Goal: Obtain resource: Download file/media

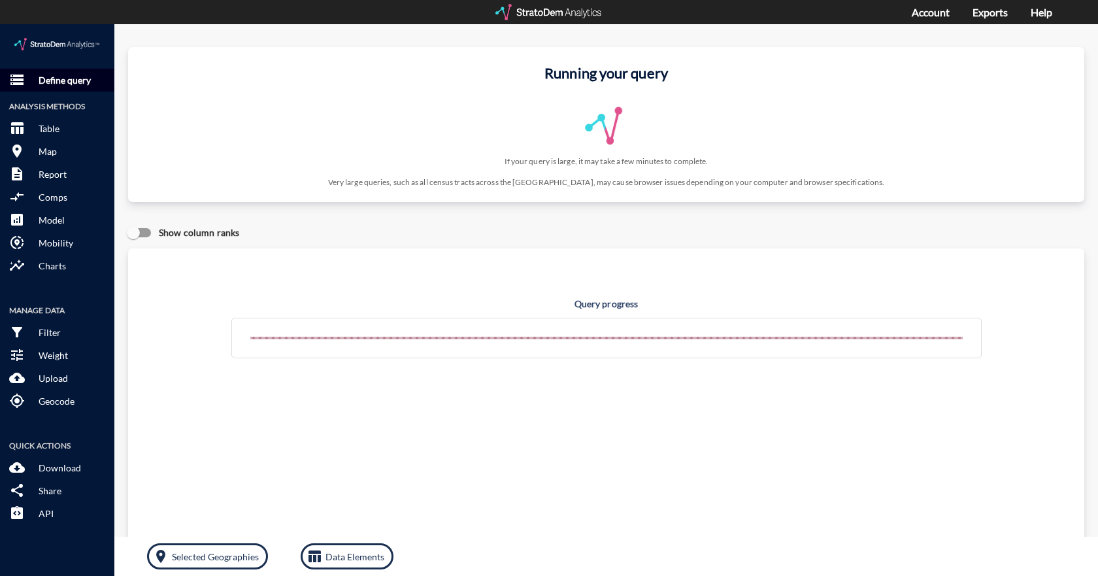
click p "Define query"
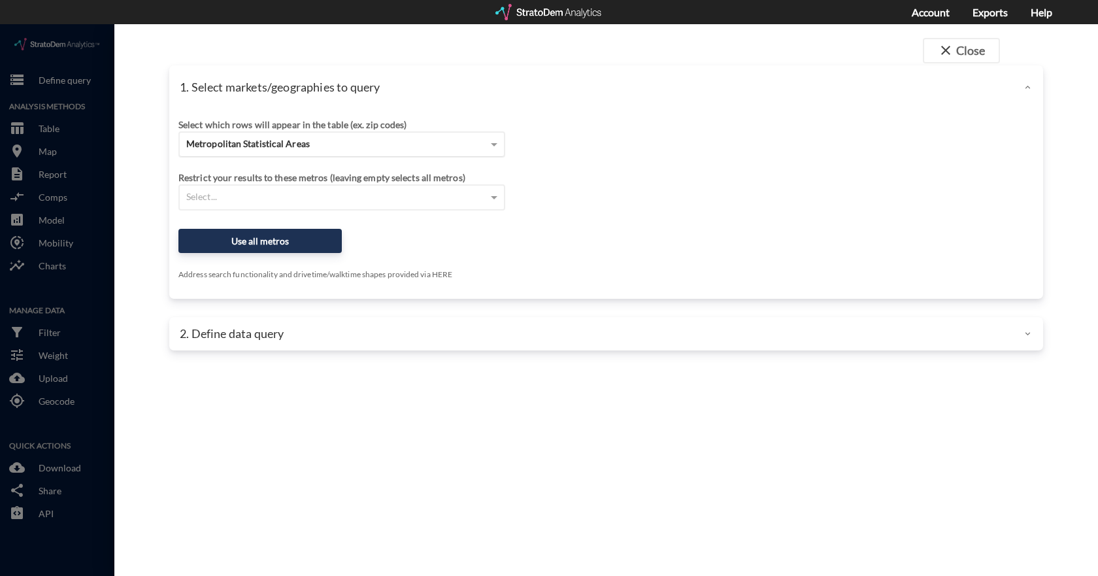
click div "Metropolitan Statistical Areas"
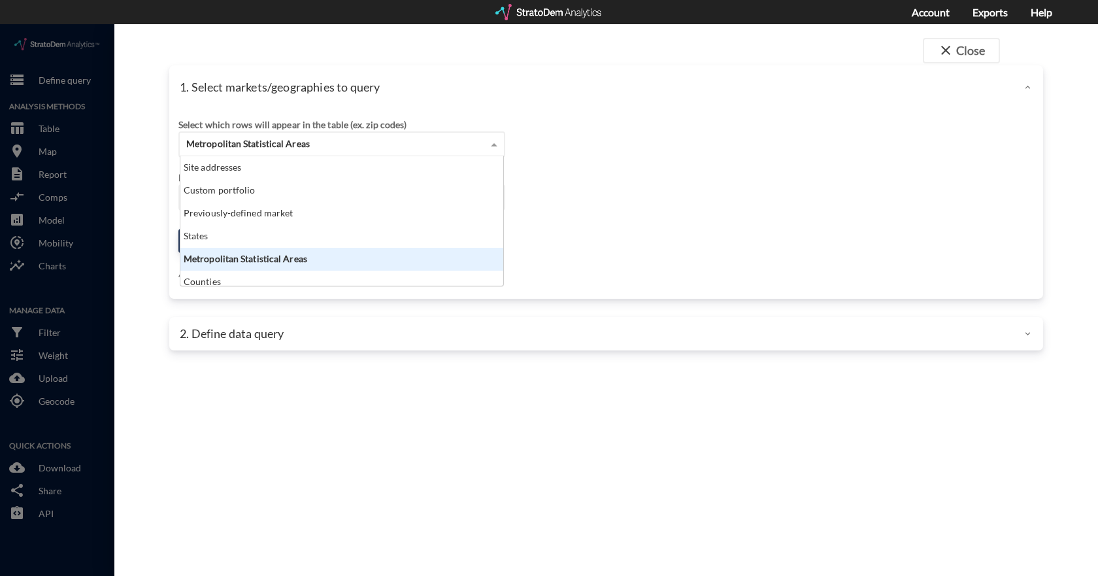
scroll to position [120, 315]
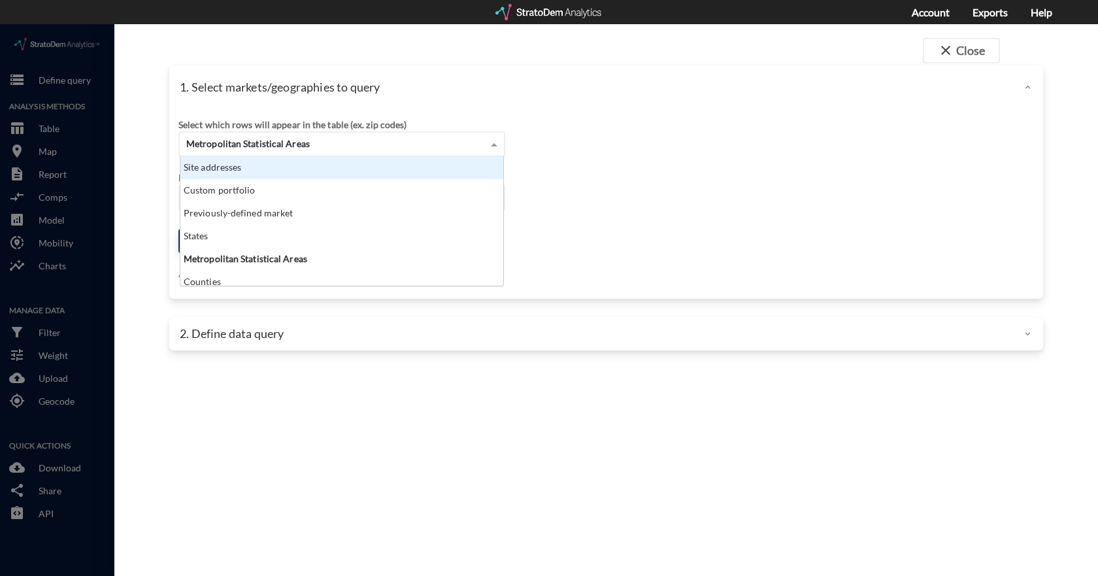
click div "Site addresses"
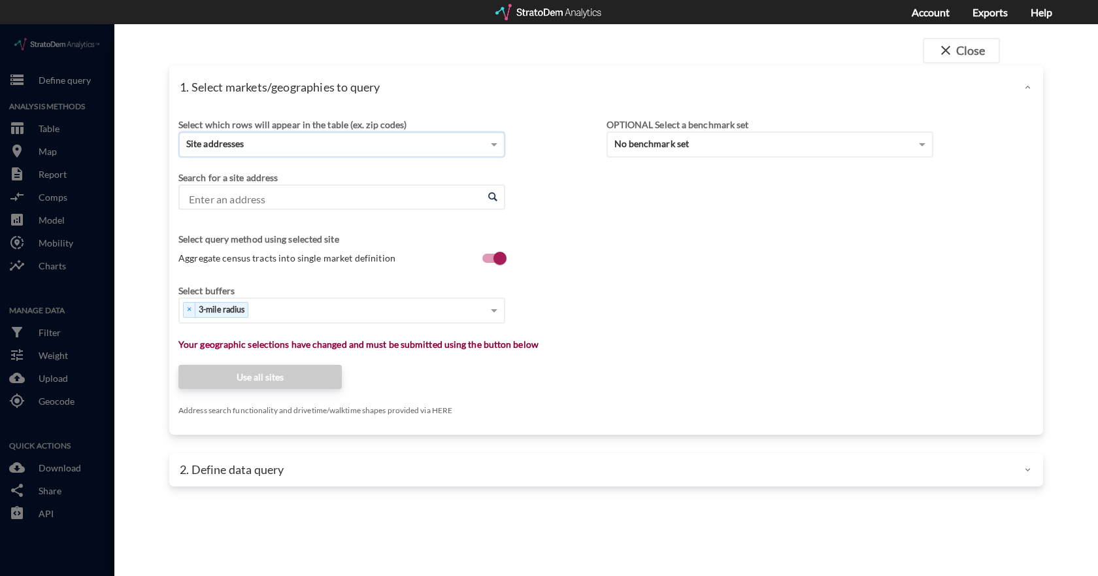
click input "Enter an address"
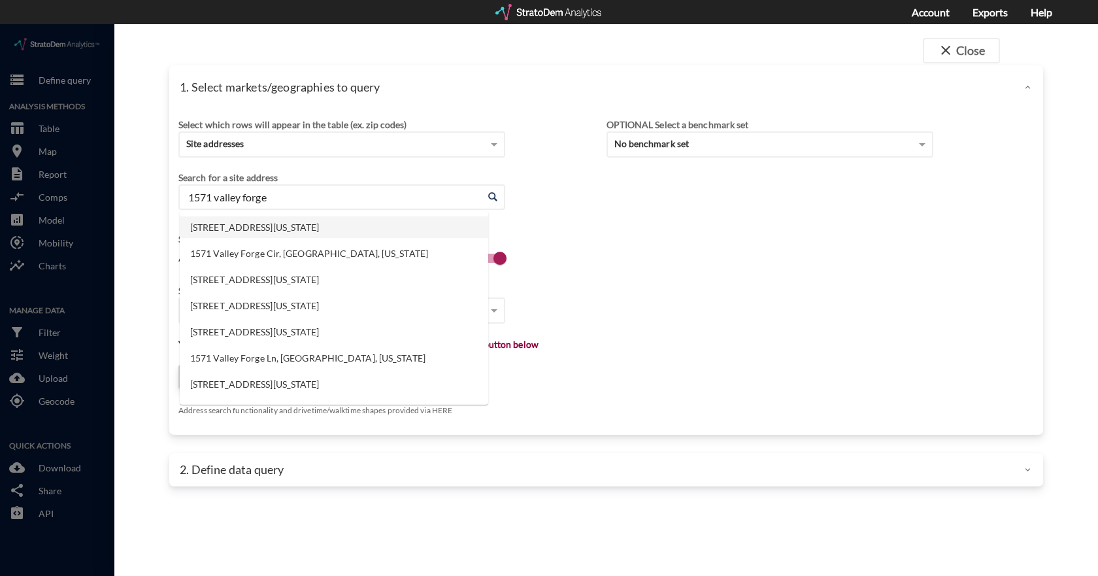
click li "1571 Valley Forge Rd, Phoenixville, Pennsylvania"
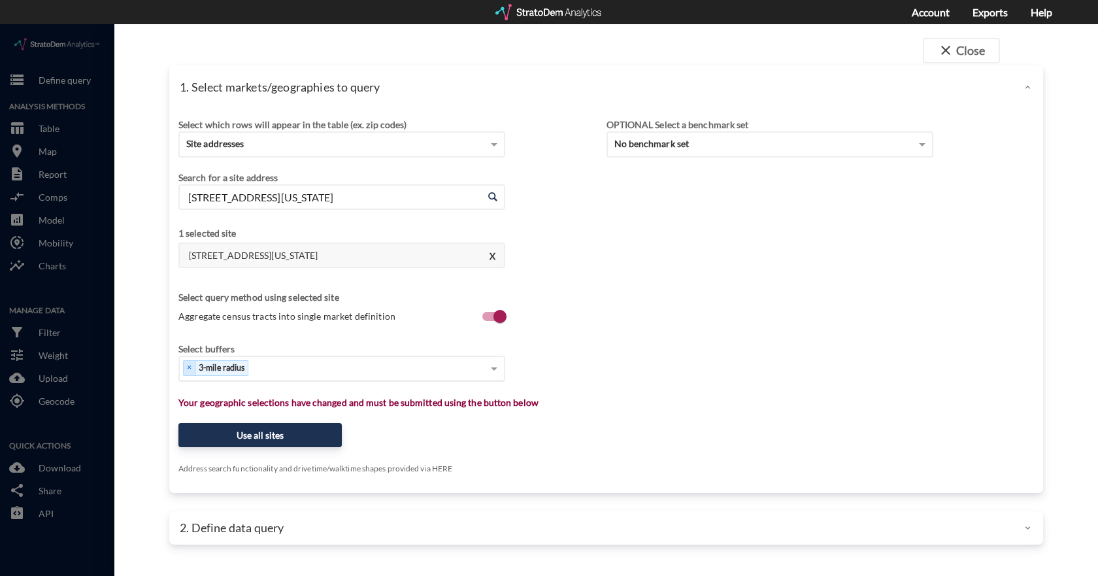
type input "1571 Valley Forge Rd, Phoenixville, Pennsylvania"
click div "Select..."
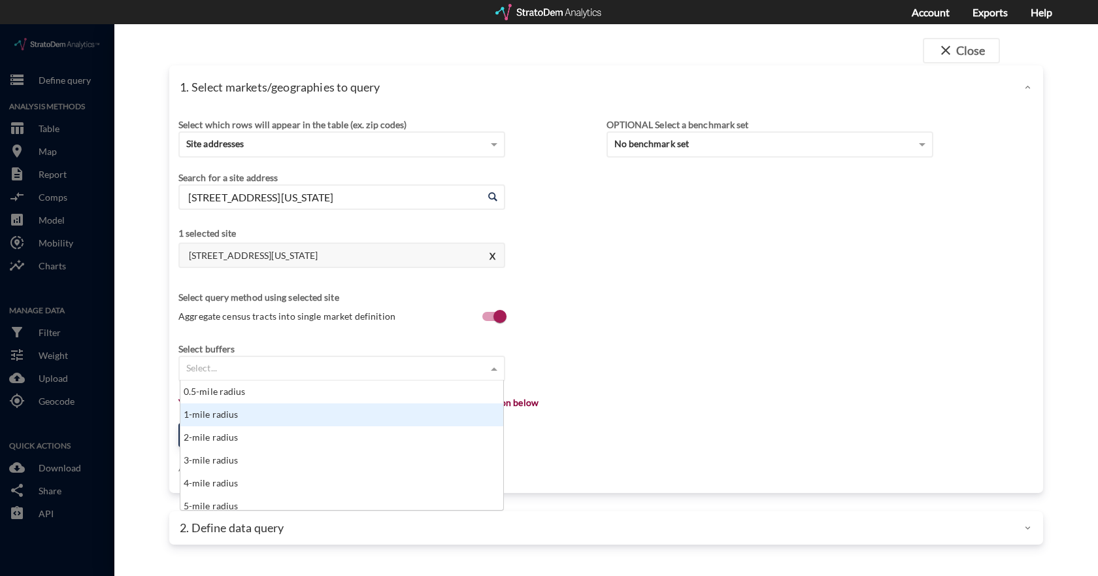
click div "1-mile radius"
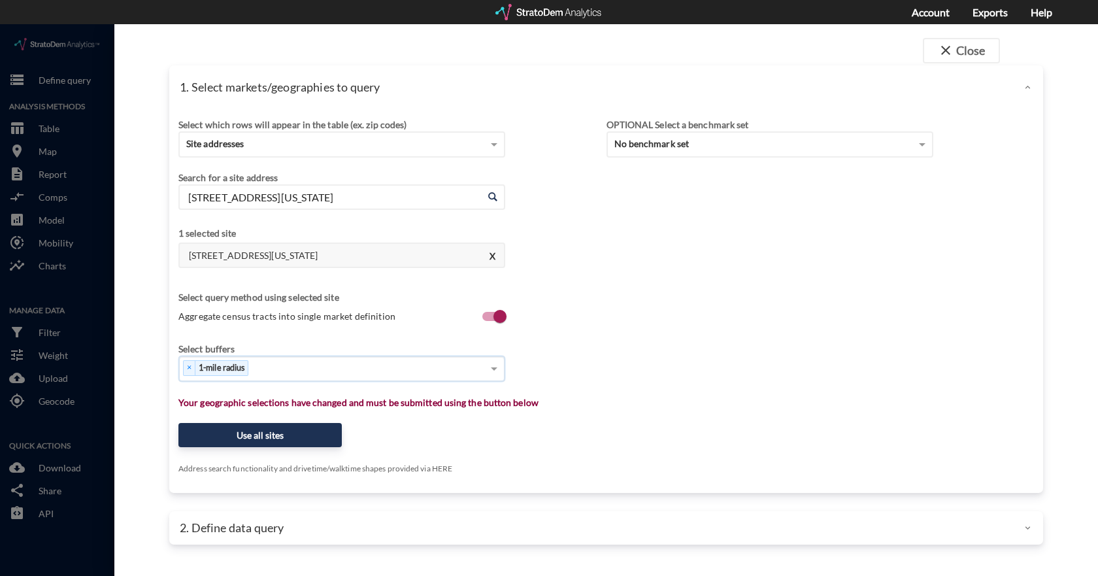
click div "× 1-mile radius"
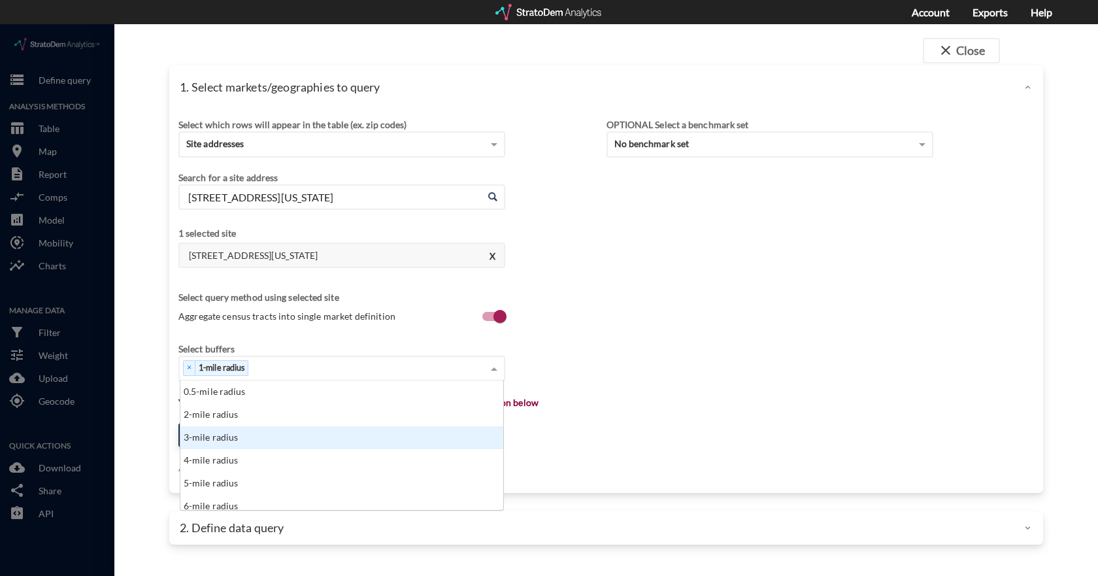
click div "3-mile radius"
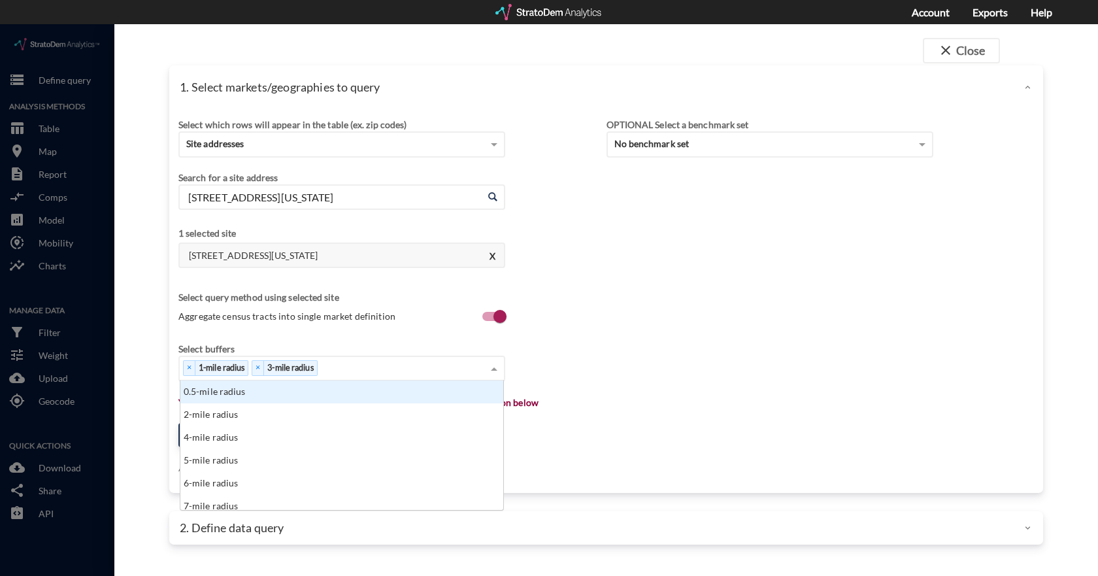
drag, startPoint x: 354, startPoint y: 344, endPoint x: 335, endPoint y: 346, distance: 19.8
click div "× 1-mile radius × 3-mile radius"
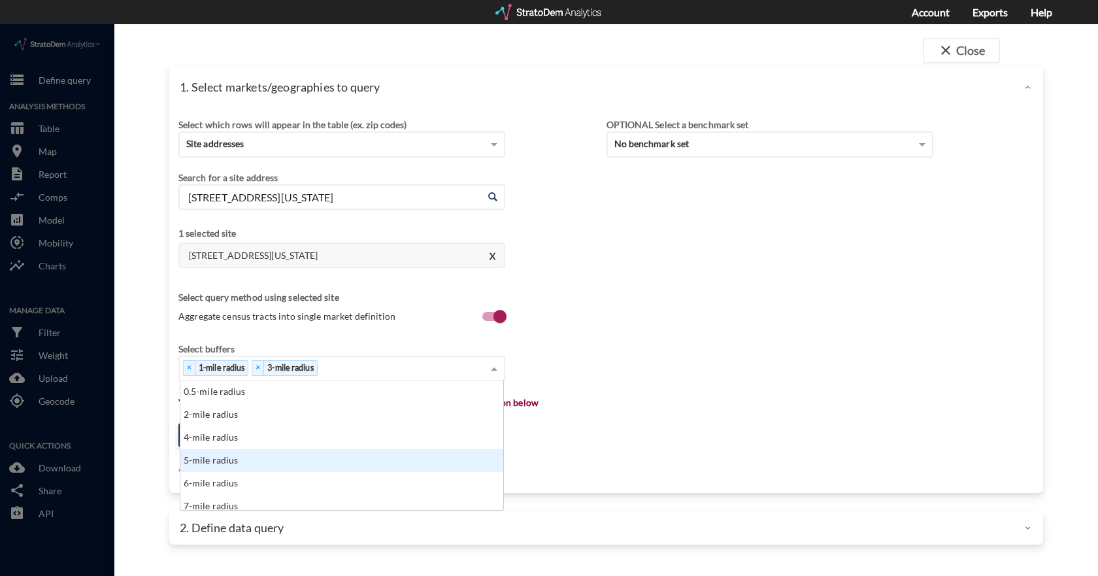
drag, startPoint x: 223, startPoint y: 437, endPoint x: 239, endPoint y: 427, distance: 19.4
click div "5-mile radius"
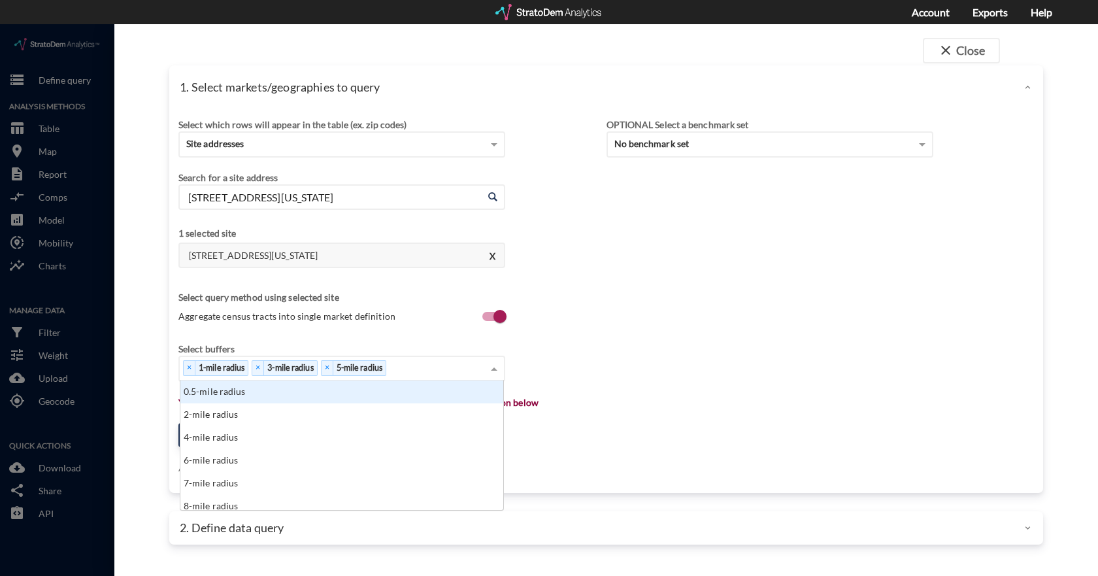
click div "× 1-mile radius × 3-mile radius × 5-mile radius"
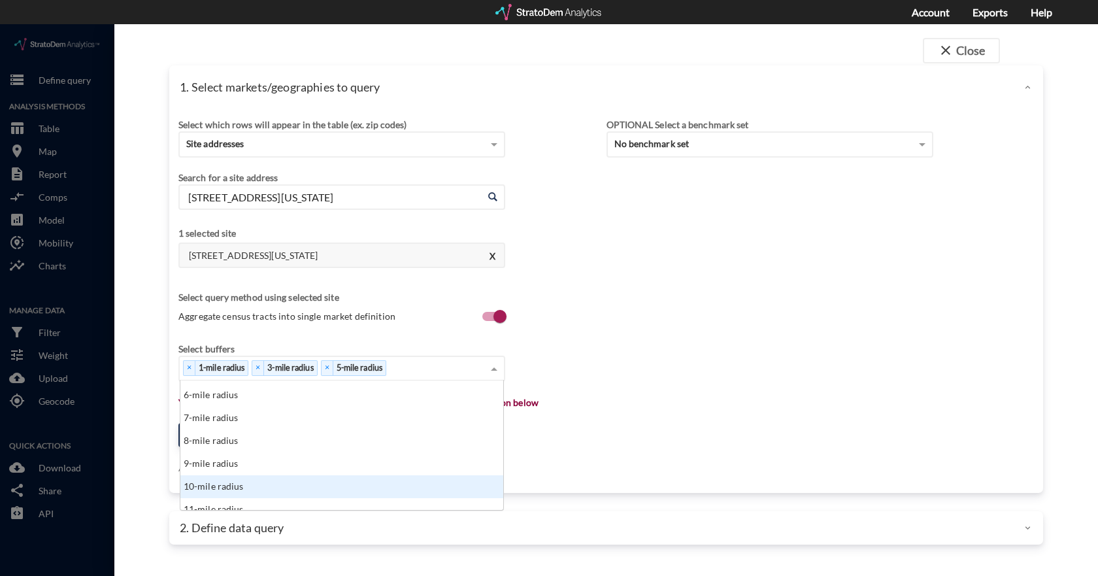
click div "10-mile radius"
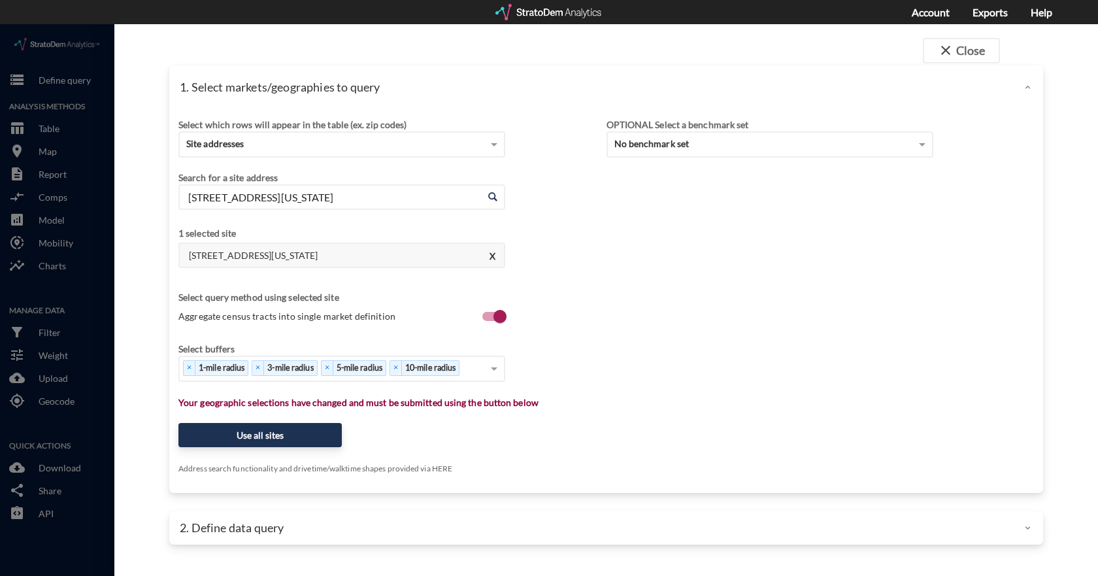
click div "Select which rows will appear in the table (ex. zip codes) Site addresses Selec…"
click button "Use all sites"
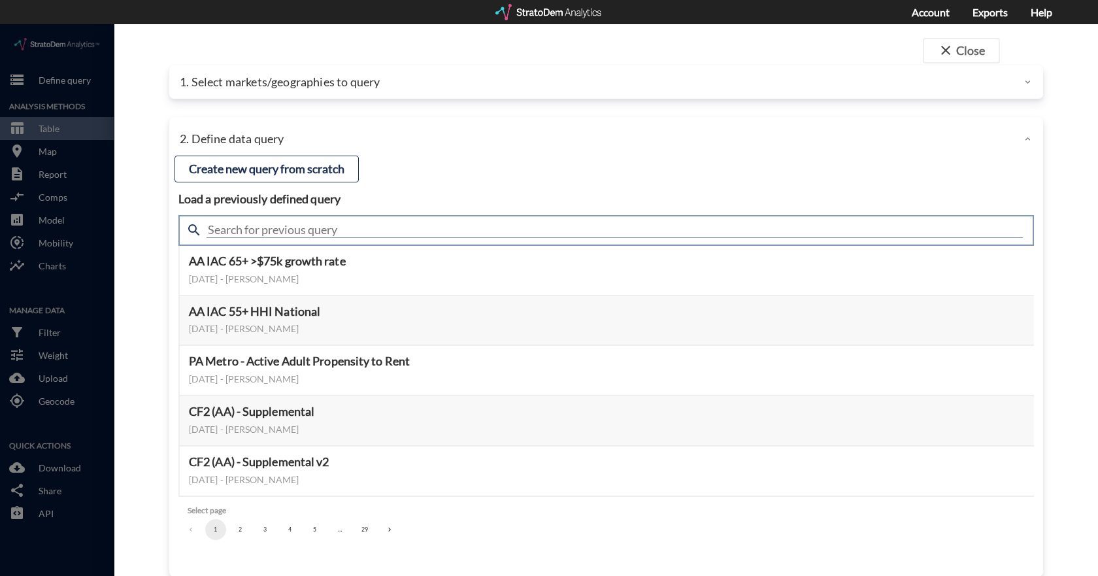
drag, startPoint x: 316, startPoint y: 212, endPoint x: 323, endPoint y: 212, distance: 7.2
click input "text"
type input "housing demand"
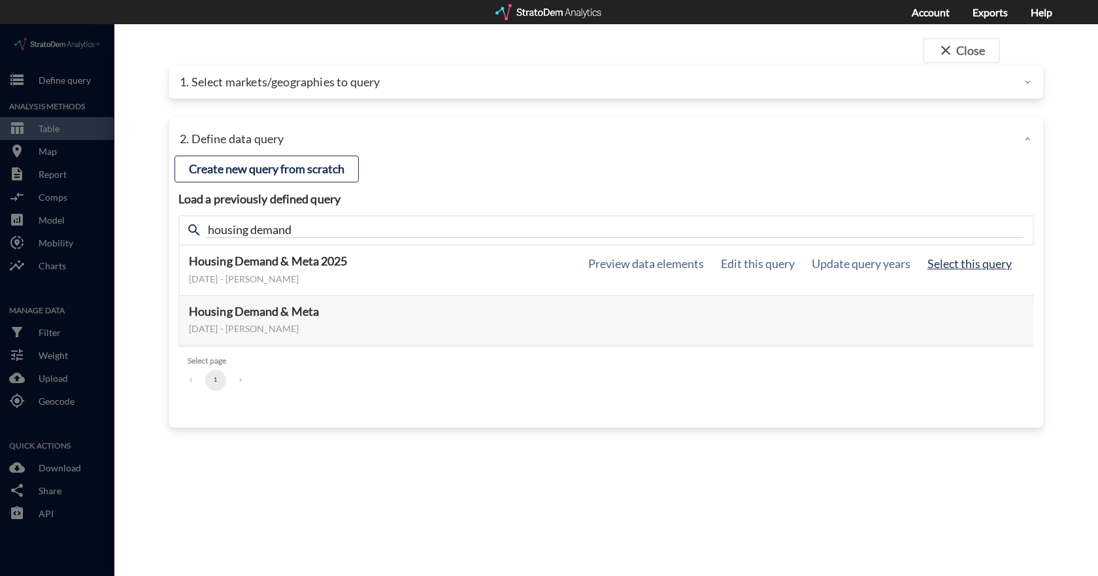
click button "Select this query"
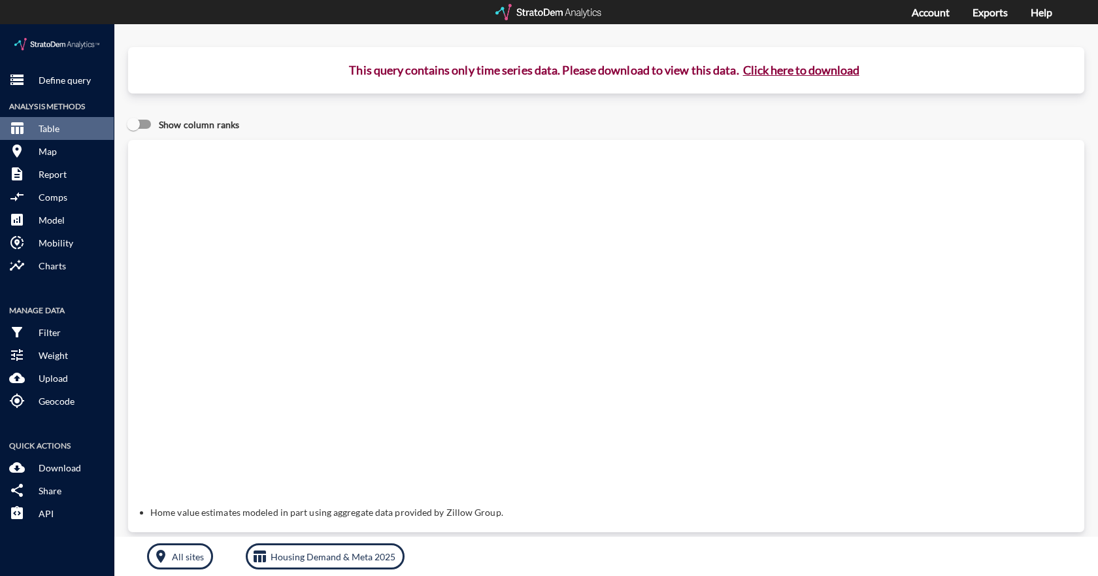
click button "Click here to download"
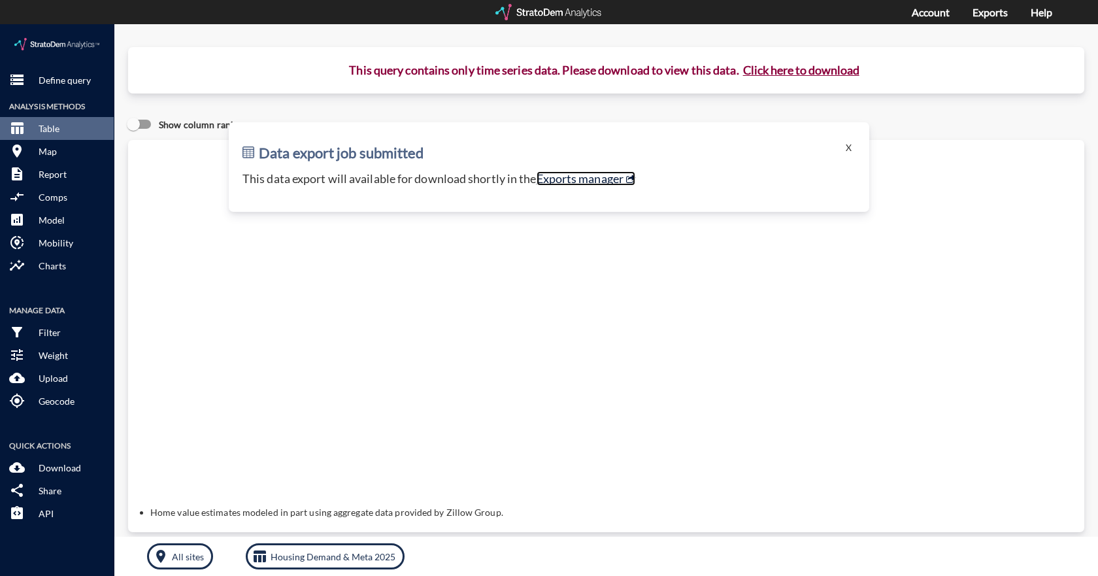
click link "Exports manager"
click p "Define query"
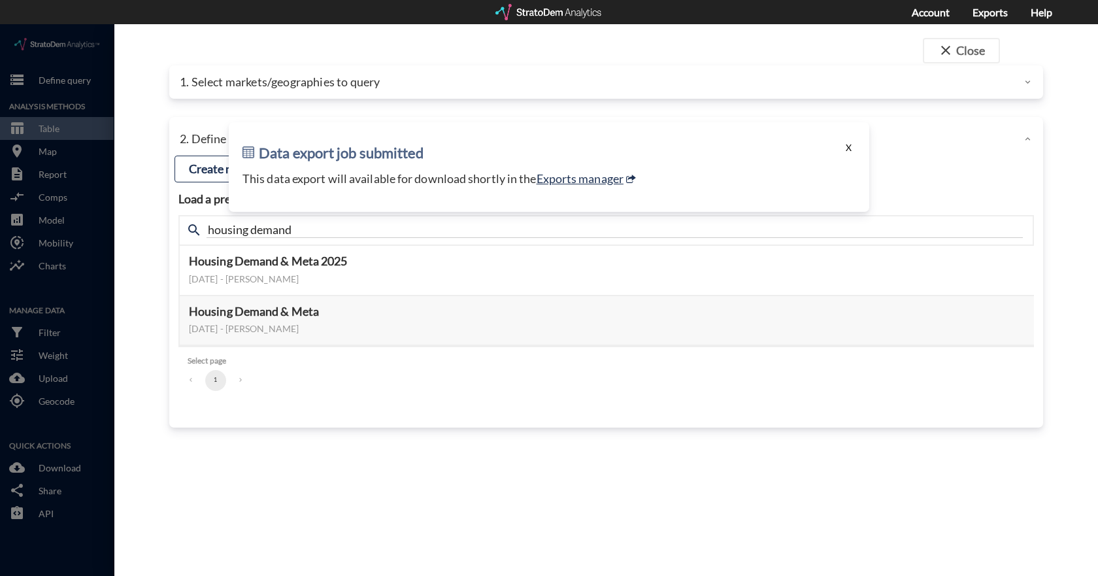
click button "X"
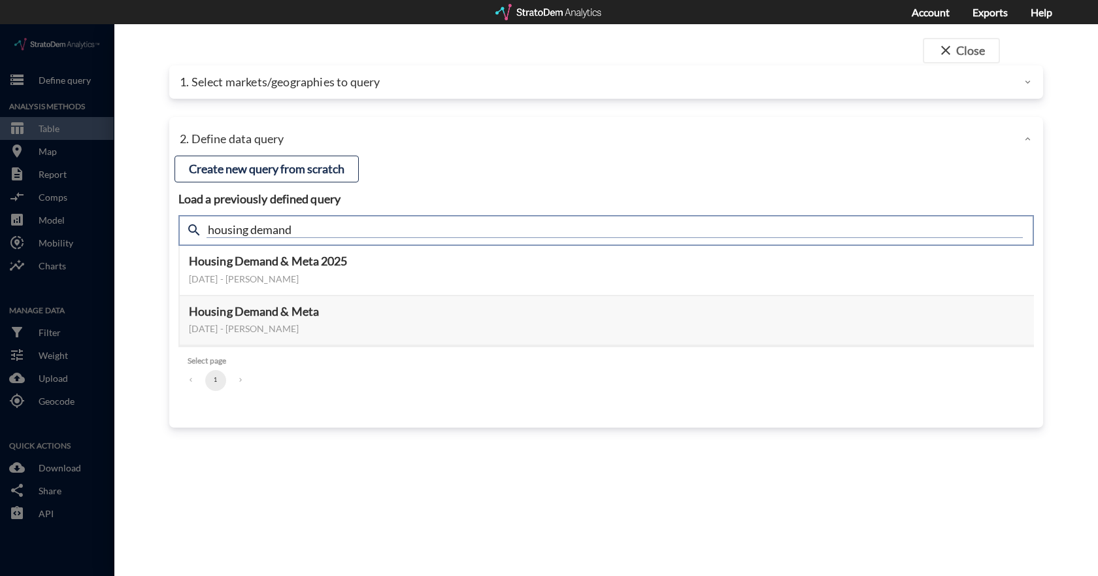
click input "housing demand"
type input "active adult"
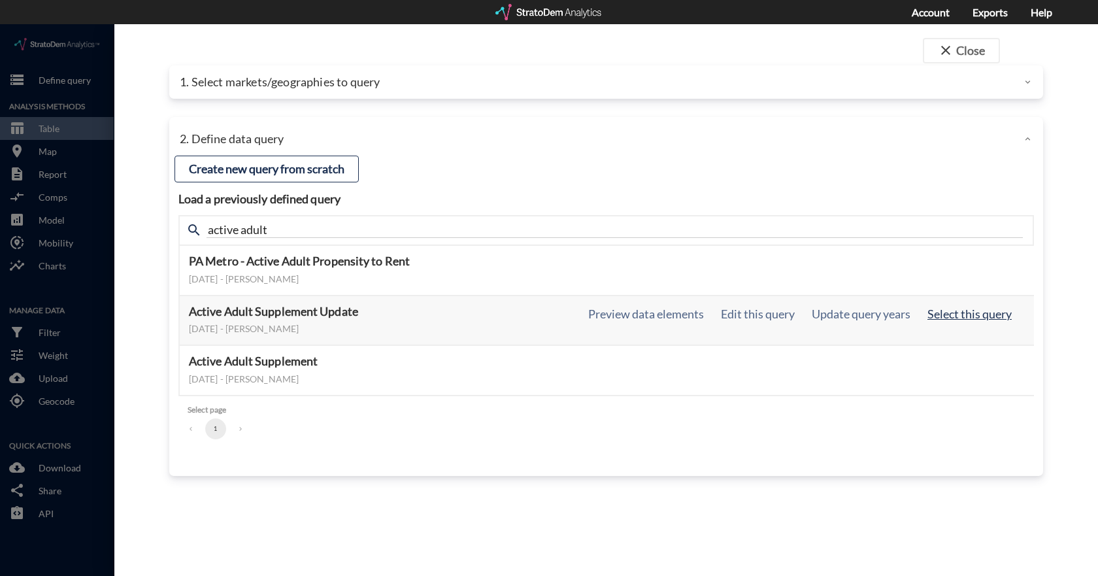
click button "Select this query"
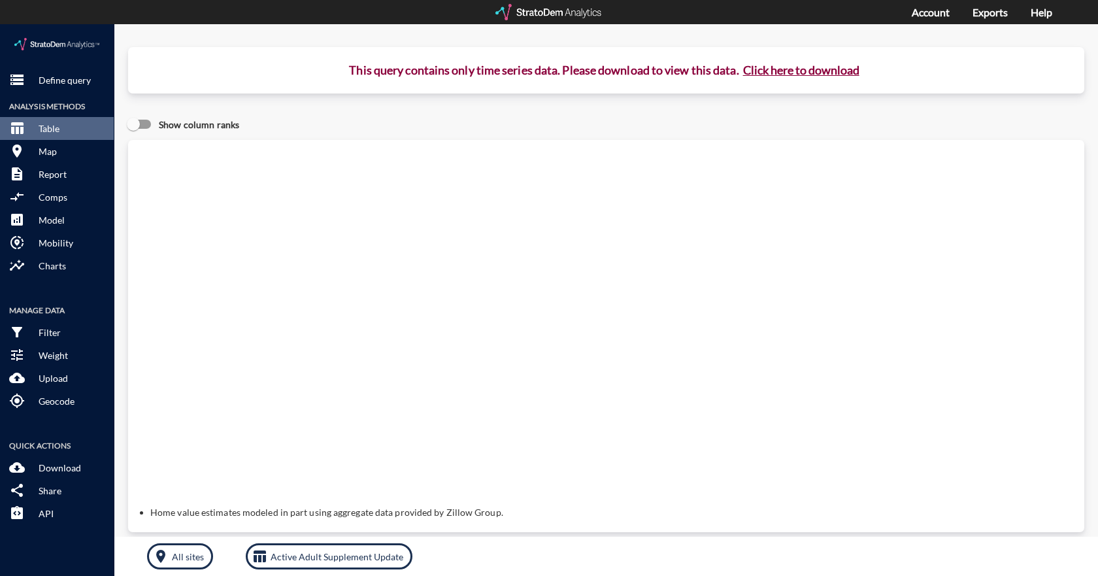
click button "Click here to download"
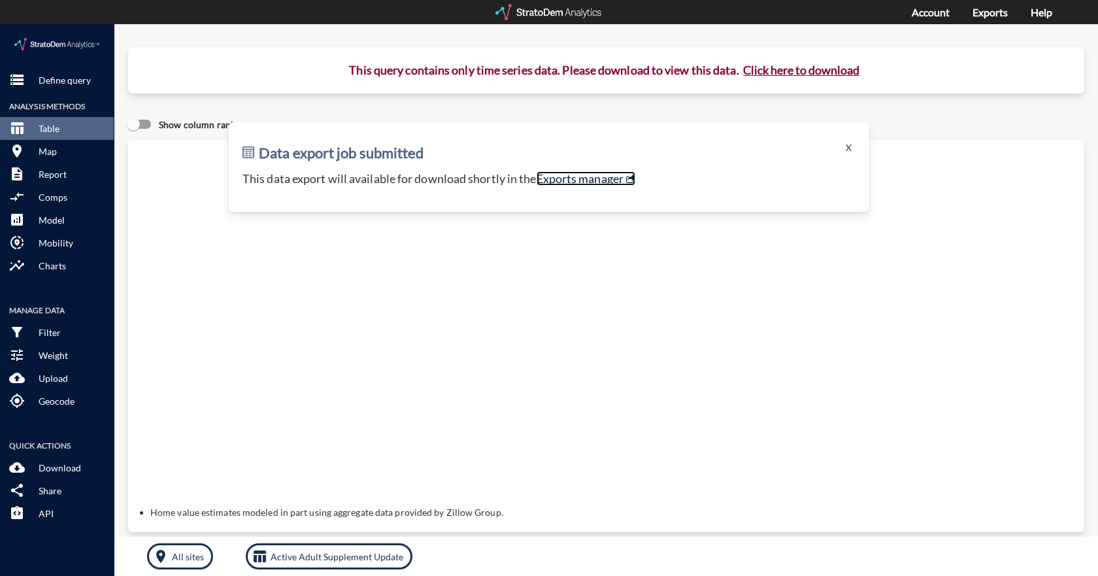
click link "Exports manager"
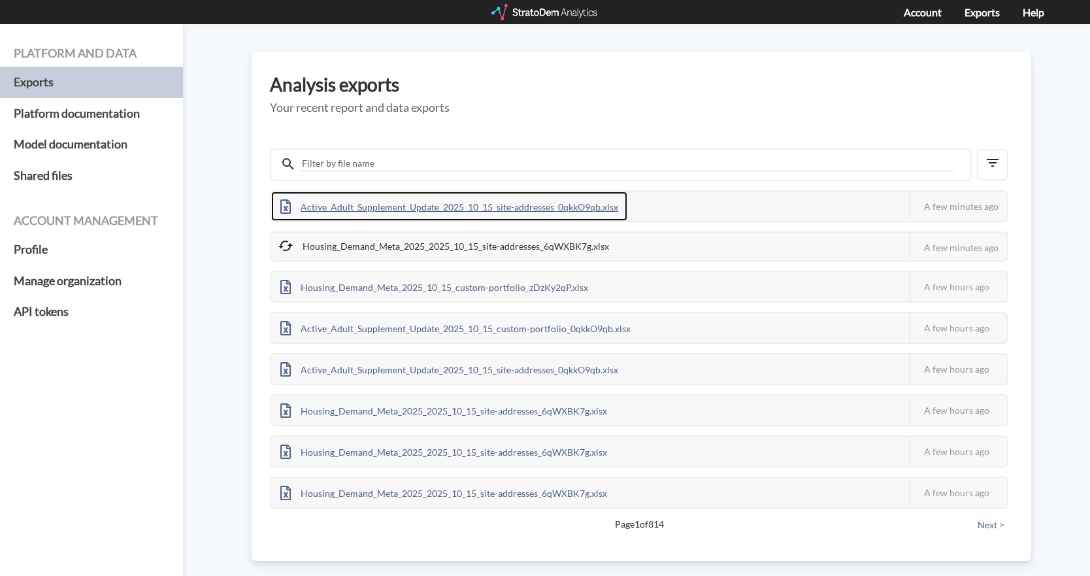
click at [463, 208] on div "Active_Adult_Supplement_Update_2025_10_15_site-addresses_0qkkO9qb.xlsx" at bounding box center [449, 206] width 356 height 29
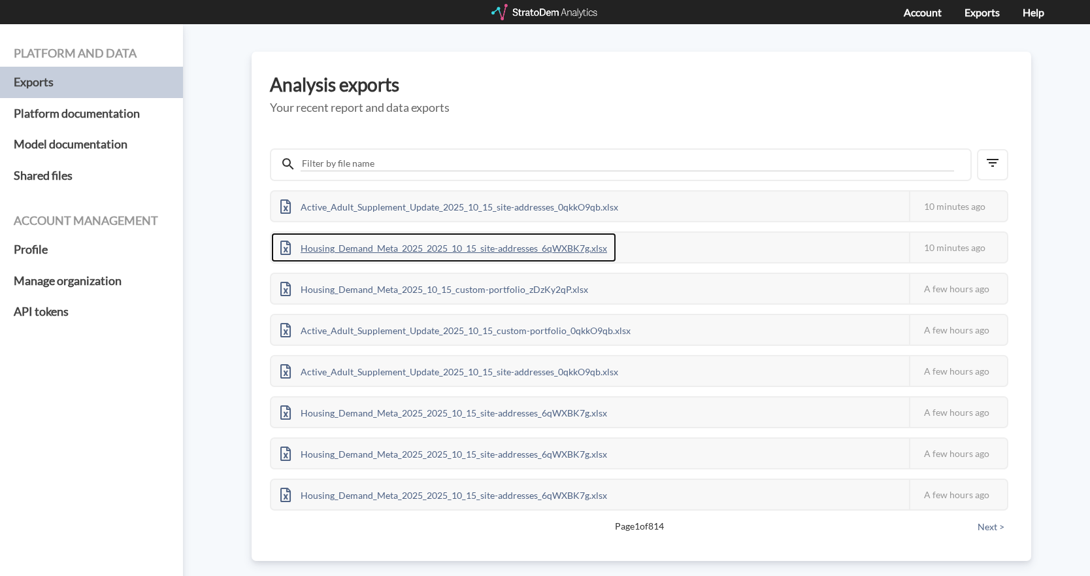
click at [380, 249] on div "Housing_Demand_Meta_2025_2025_10_15_site-addresses_6qWXBK7g.xlsx" at bounding box center [443, 247] width 345 height 29
